Goal: Information Seeking & Learning: Learn about a topic

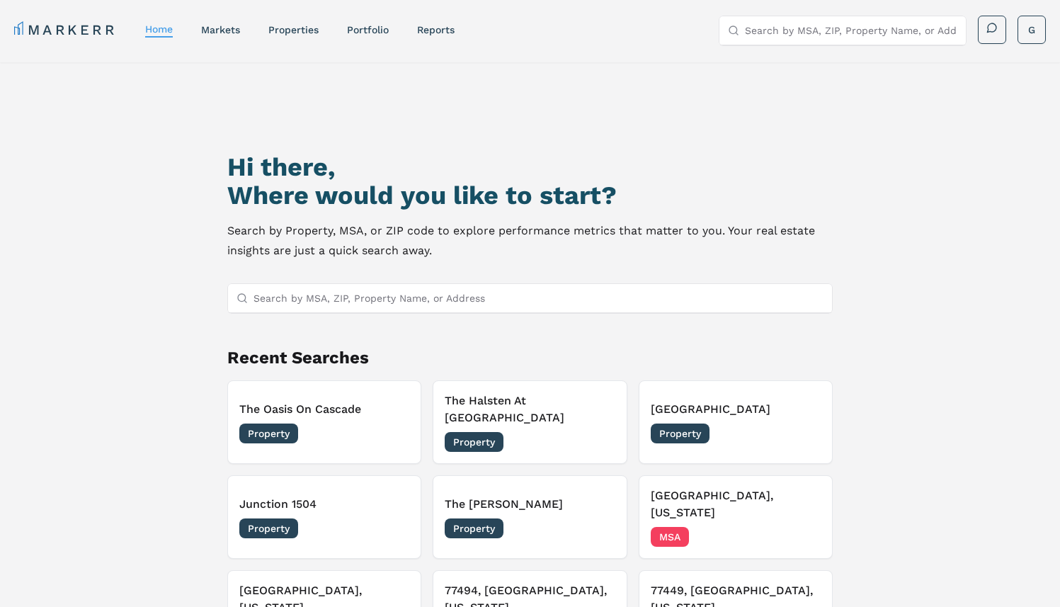
click at [789, 29] on input "Search by MSA, ZIP, Property Name, or Address" at bounding box center [851, 30] width 212 height 28
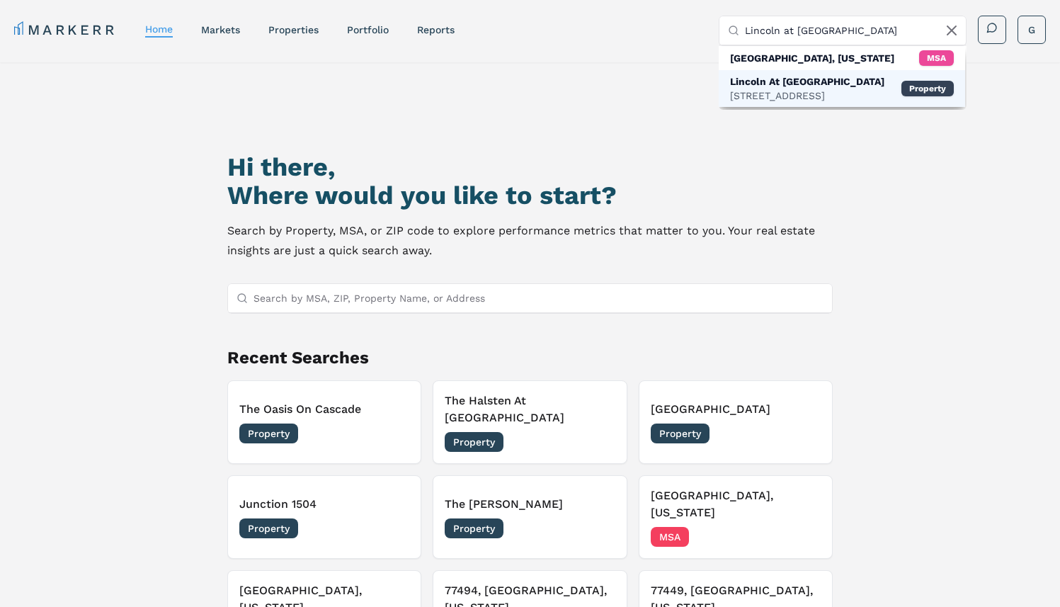
type input "Lincoln at Dilworth"
click at [782, 86] on div "Lincoln At [GEOGRAPHIC_DATA]" at bounding box center [807, 81] width 154 height 14
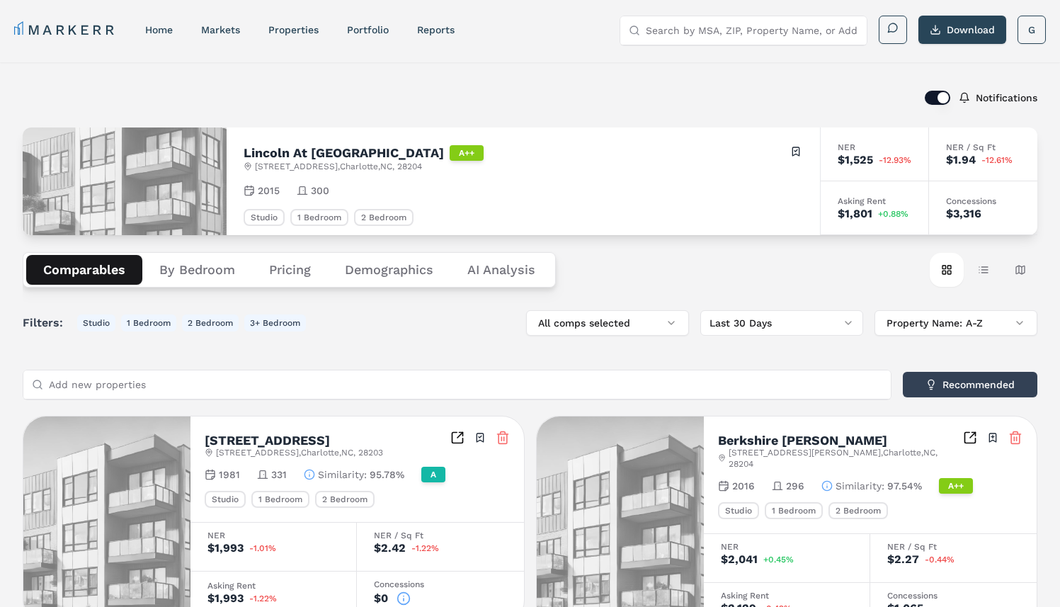
click at [722, 227] on div "Lincoln At Dilworth A++ 905 Kenilworth Ave , Charlotte , NC , 28204 Toggle port…" at bounding box center [523, 181] width 593 height 108
click at [682, 57] on header "MARKERR home markets properties Portfolio reports Search by MSA, ZIP, Property …" at bounding box center [530, 31] width 1060 height 62
